Goal: Information Seeking & Learning: Check status

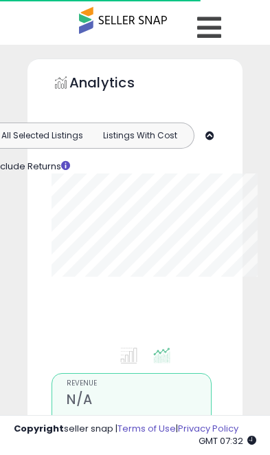
scroll to position [78, 0]
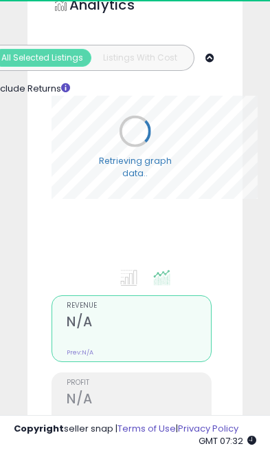
select select "**"
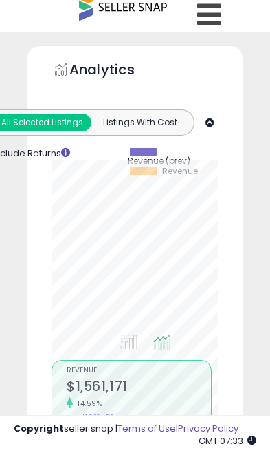
scroll to position [0, 0]
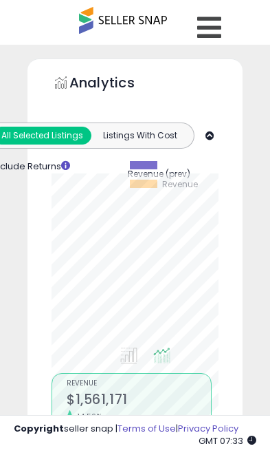
click at [216, 24] on icon at bounding box center [209, 28] width 24 height 28
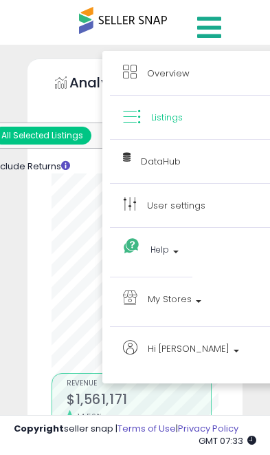
click at [189, 300] on span "My Stores" at bounding box center [170, 298] width 44 height 17
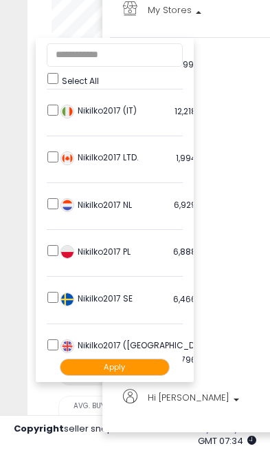
scroll to position [282, 0]
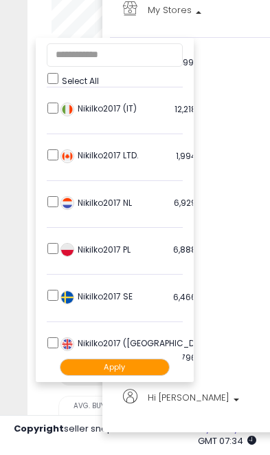
click at [44, 241] on ul "Select All LSFC 4,224 listings Nikilko2017 (BE)" at bounding box center [115, 210] width 158 height 344
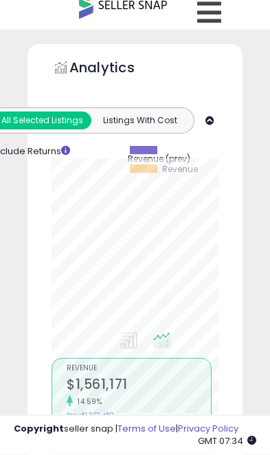
scroll to position [0, 0]
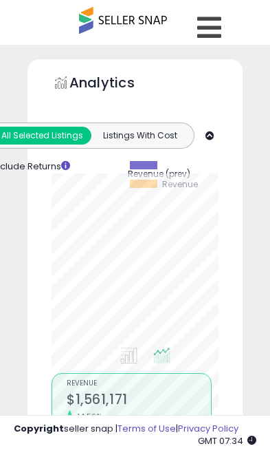
click at [215, 24] on icon at bounding box center [209, 28] width 24 height 28
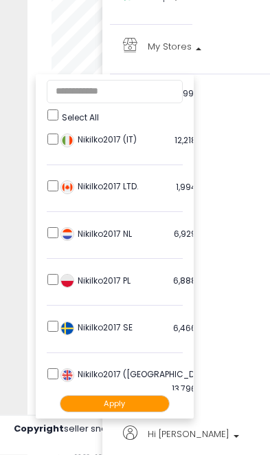
scroll to position [253, 0]
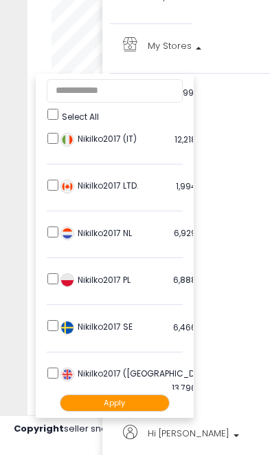
click at [115, 400] on button "Apply" at bounding box center [115, 402] width 110 height 17
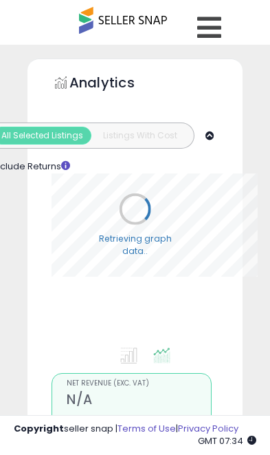
select select "**"
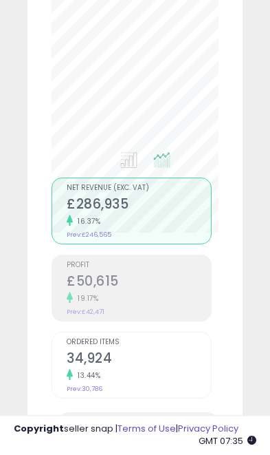
scroll to position [208, 0]
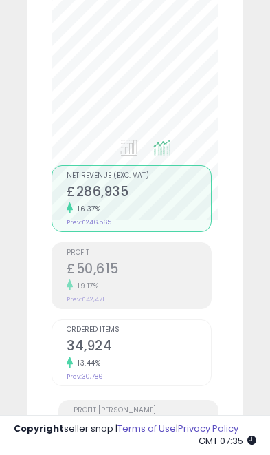
click at [133, 272] on h2 "£50,615" at bounding box center [139, 270] width 144 height 19
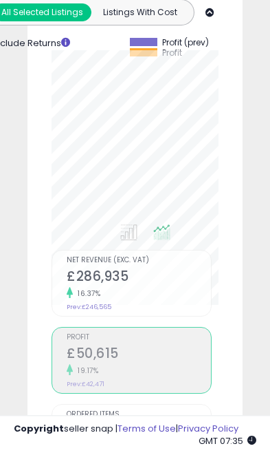
scroll to position [94, 0]
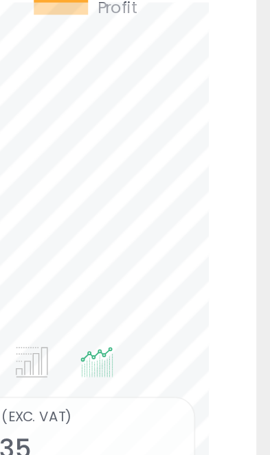
click at [124, 110] on div "Analytics Totals For All Selected Listings Listings With Cost Include Returns" at bounding box center [135, 383] width 215 height 836
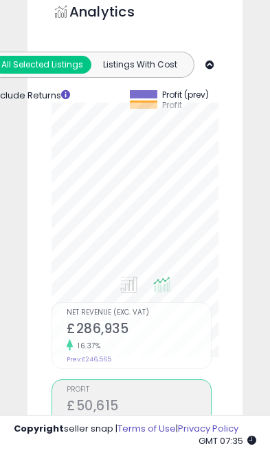
scroll to position [98, 0]
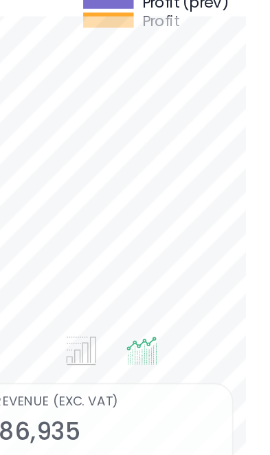
click at [142, 127] on div "Retrieving graph data.. Profit (prev) Profit" at bounding box center [135, 127] width 188 height 268
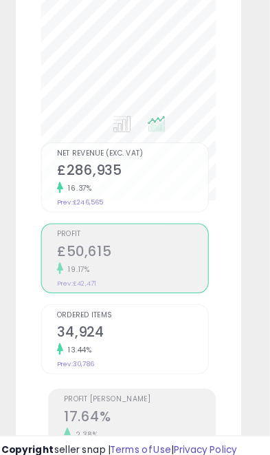
scroll to position [266, 0]
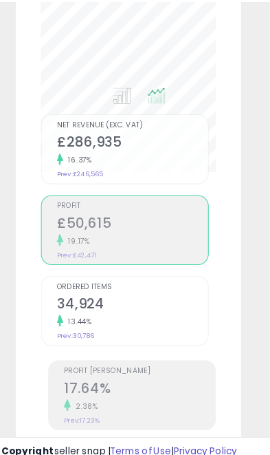
click at [134, 371] on h2 "17.64%" at bounding box center [146, 369] width 144 height 19
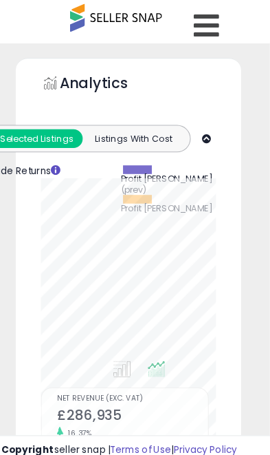
scroll to position [0, 0]
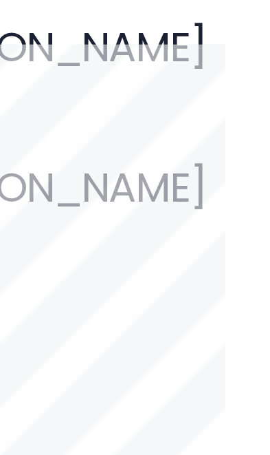
click at [50, 91] on div "Retrieving graph data.. Profit Margin (prev) Profit Margin" at bounding box center [135, 225] width 188 height 268
click at [128, 197] on span "Profit [PERSON_NAME]" at bounding box center [172, 202] width 88 height 10
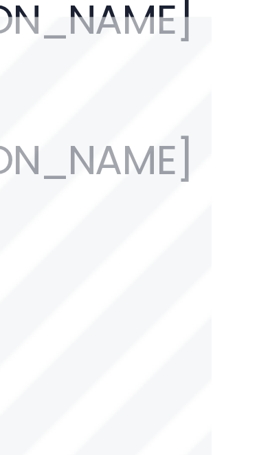
click at [128, 197] on span "Profit [PERSON_NAME]" at bounding box center [172, 202] width 88 height 10
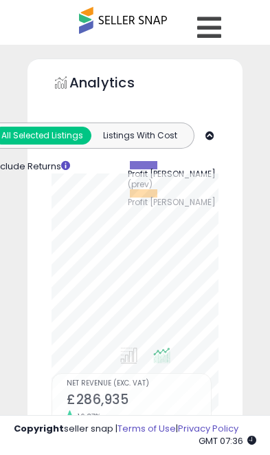
click at [218, 193] on div "Profit Margin (prev) Profit Margin" at bounding box center [136, 184] width 164 height 46
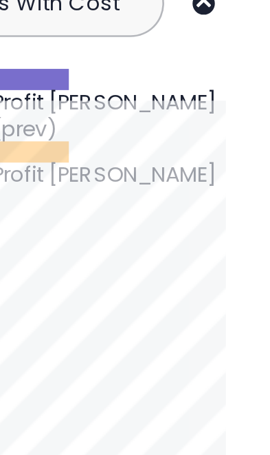
click at [128, 197] on span "Profit [PERSON_NAME]" at bounding box center [172, 202] width 88 height 10
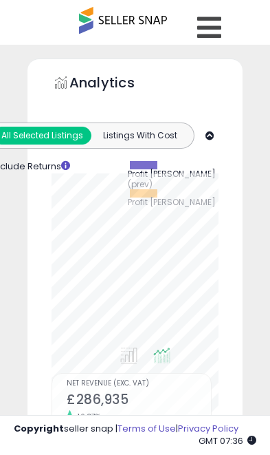
click at [212, 27] on icon at bounding box center [209, 28] width 24 height 28
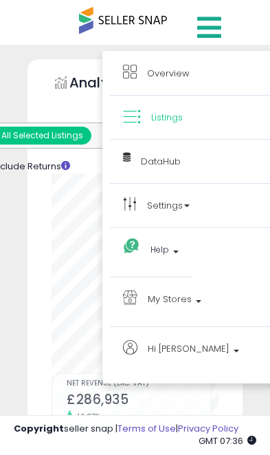
click at [190, 294] on span "My Stores" at bounding box center [170, 298] width 44 height 17
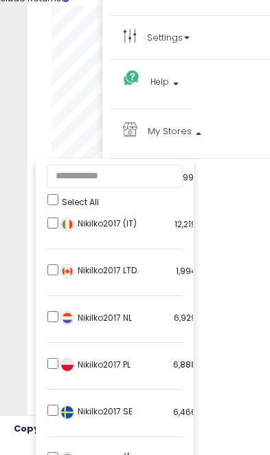
scroll to position [287, 0]
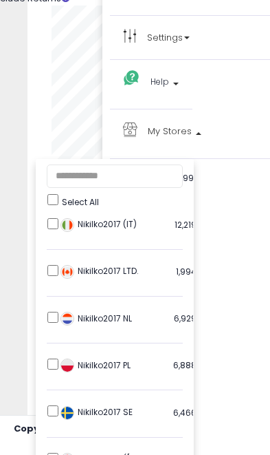
click at [57, 453] on div "Nikilko2017 (UK) 13,796 listings" at bounding box center [143, 463] width 172 height 21
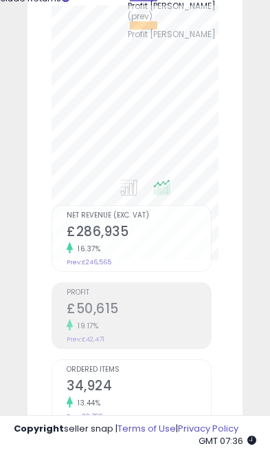
scroll to position [0, 0]
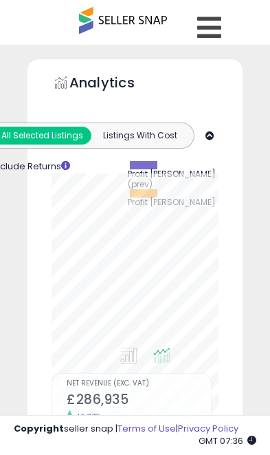
click at [221, 29] on icon at bounding box center [209, 28] width 24 height 28
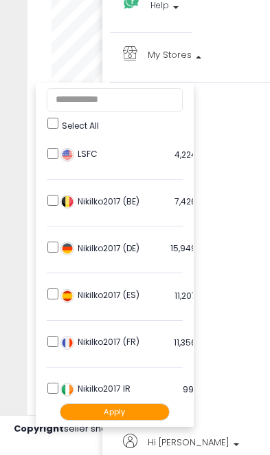
click at [129, 411] on button "Apply" at bounding box center [115, 411] width 110 height 17
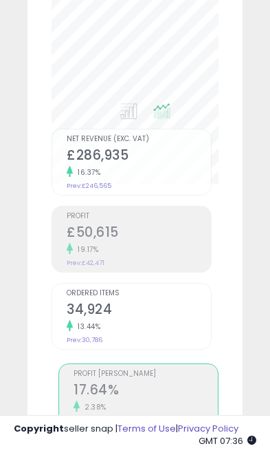
click at [111, 400] on div "2.38%" at bounding box center [146, 406] width 144 height 13
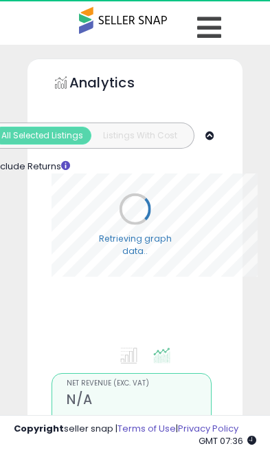
select select "**"
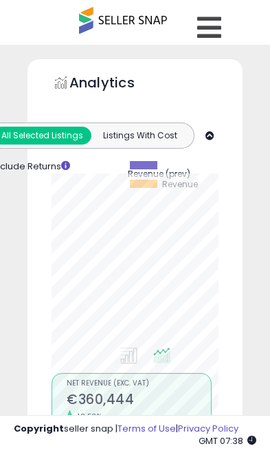
click at [214, 23] on icon at bounding box center [209, 28] width 24 height 28
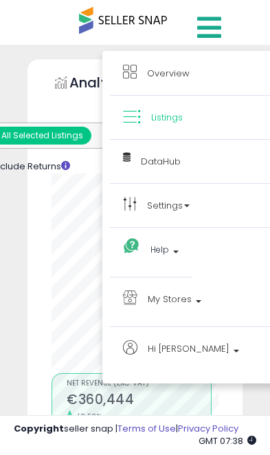
click at [187, 301] on span "My Stores" at bounding box center [170, 298] width 44 height 17
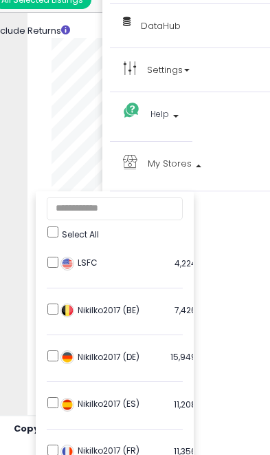
scroll to position [130, 0]
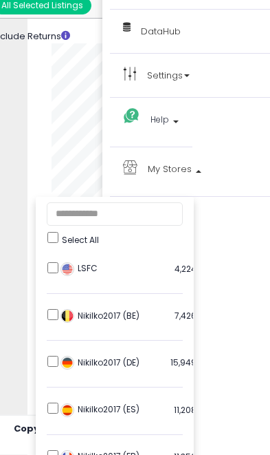
click at [54, 261] on li "LSFC 4,224 listings" at bounding box center [115, 271] width 136 height 45
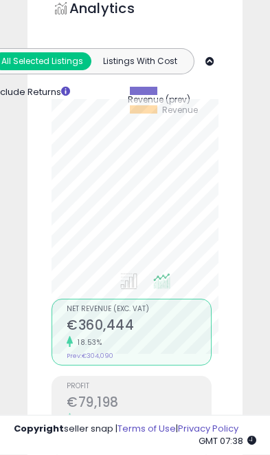
scroll to position [0, 0]
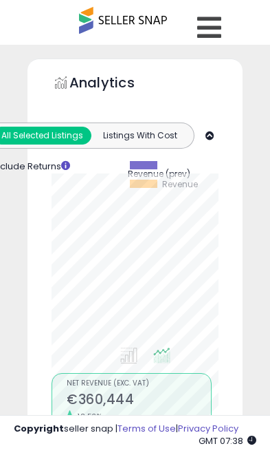
click at [213, 24] on icon at bounding box center [209, 28] width 24 height 28
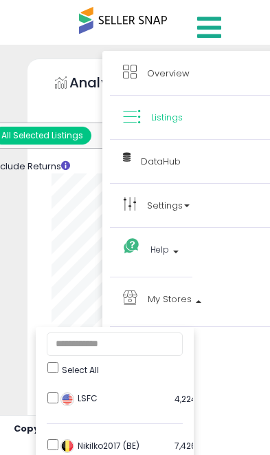
click at [61, 397] on img at bounding box center [68, 399] width 14 height 14
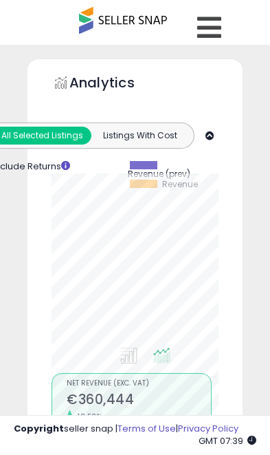
scroll to position [1, 0]
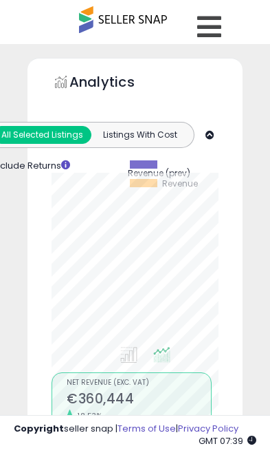
click at [223, 25] on link at bounding box center [211, 23] width 49 height 48
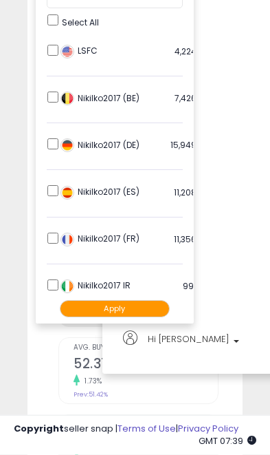
scroll to position [346, 0]
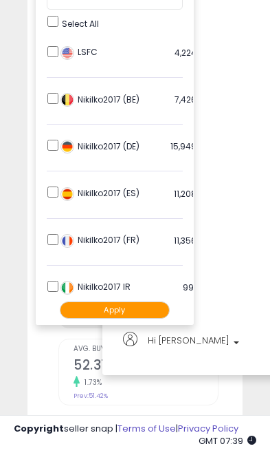
click at [126, 309] on button "Apply" at bounding box center [115, 309] width 110 height 17
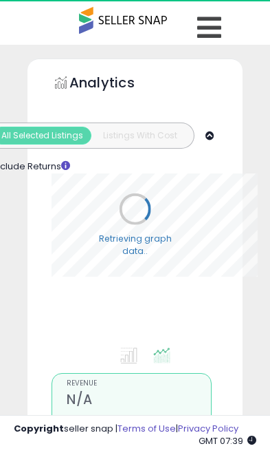
select select "**"
